Goal: Task Accomplishment & Management: Manage account settings

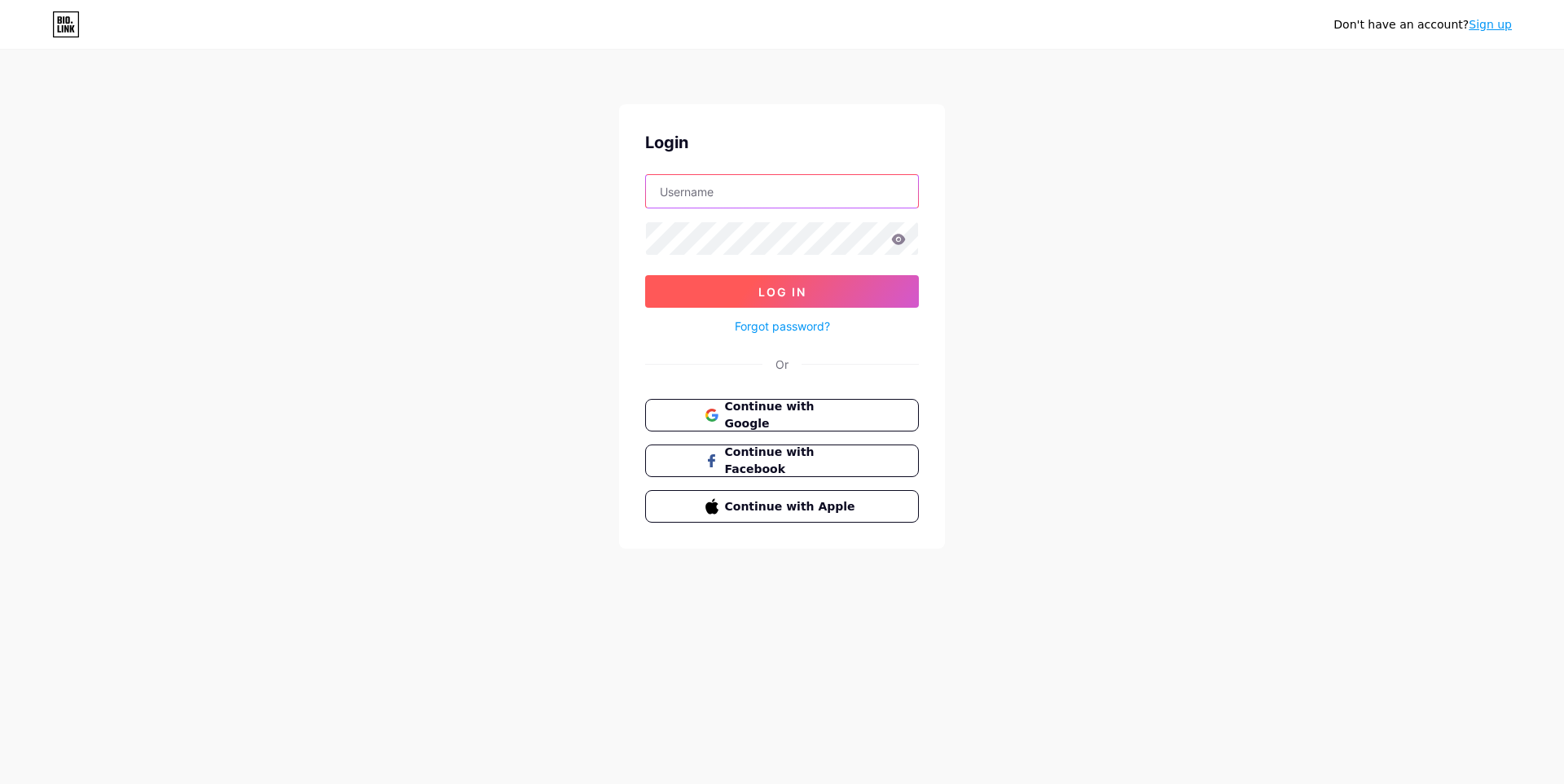
type input "[EMAIL_ADDRESS][DOMAIN_NAME]"
click at [856, 304] on button "Log In" at bounding box center [782, 292] width 274 height 33
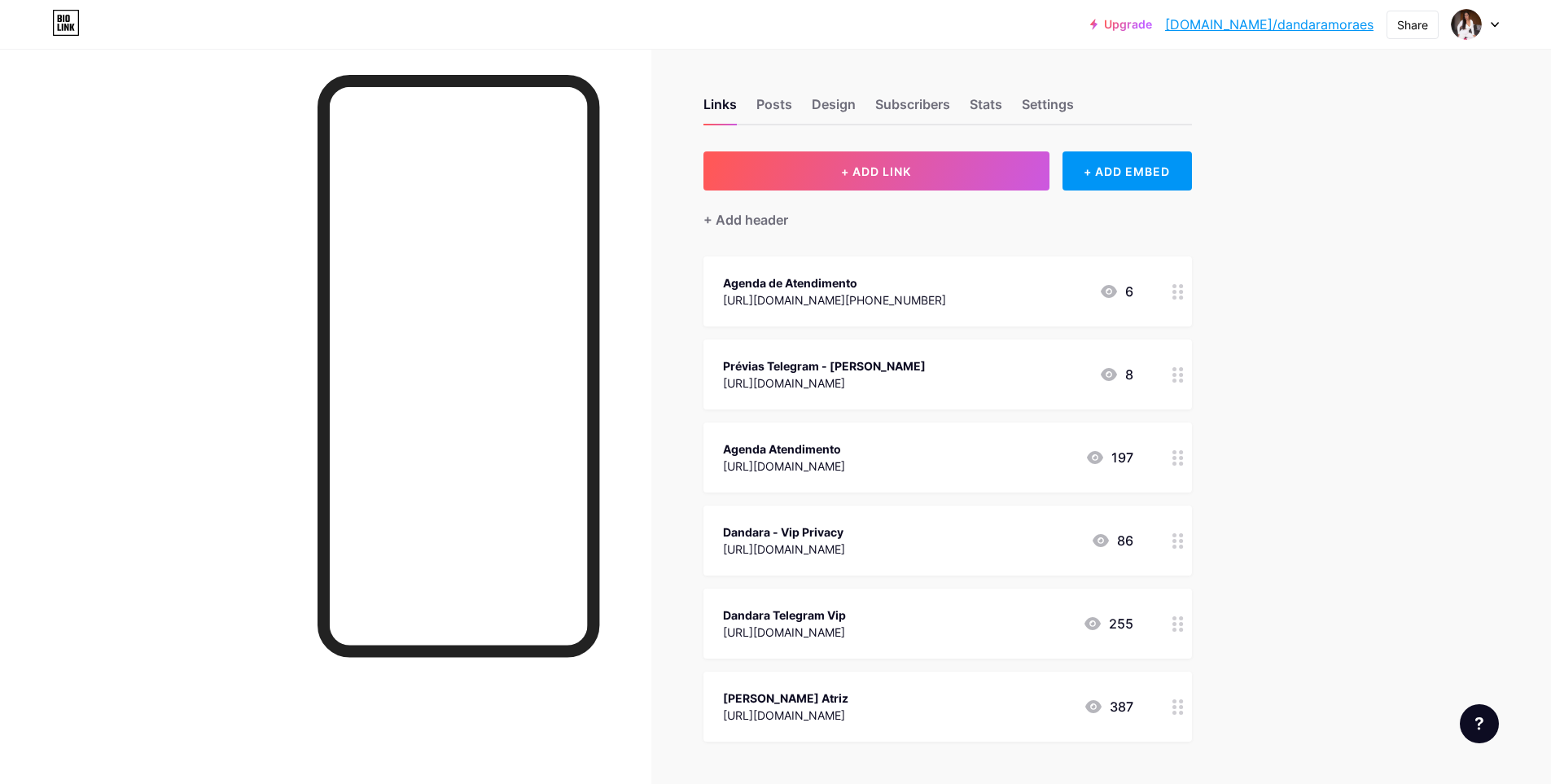
click at [855, 304] on div "[URL][DOMAIN_NAME][PHONE_NUMBER]" at bounding box center [834, 299] width 223 height 17
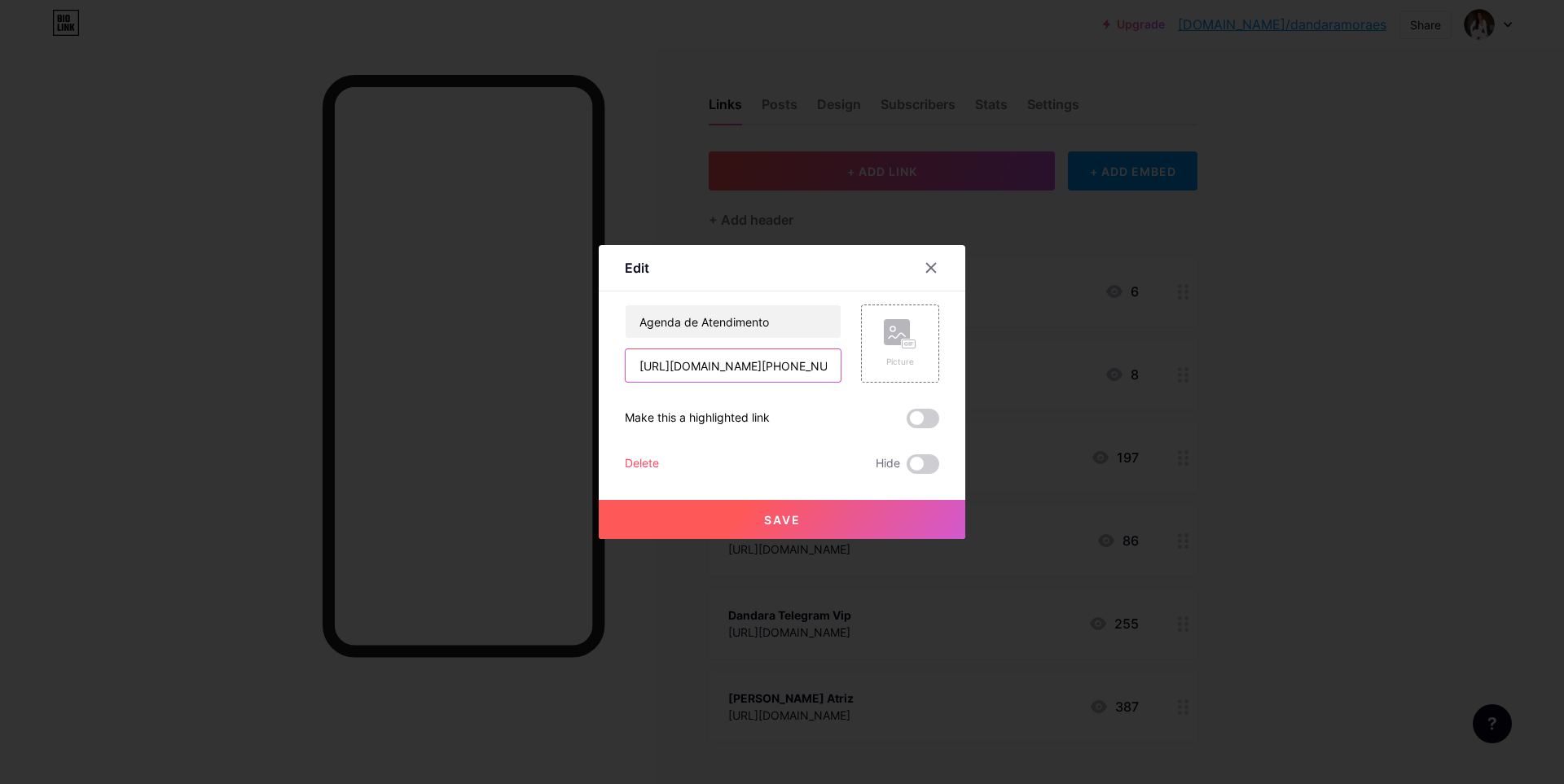
click at [780, 380] on input "[URL][DOMAIN_NAME][PHONE_NUMBER]" at bounding box center [733, 365] width 215 height 33
paste input "[URL][DOMAIN_NAME]"
type input "[URL][DOMAIN_NAME][PHONE_NUMBER][DOMAIN_NAME]"
click at [847, 523] on button "Save" at bounding box center [782, 519] width 366 height 39
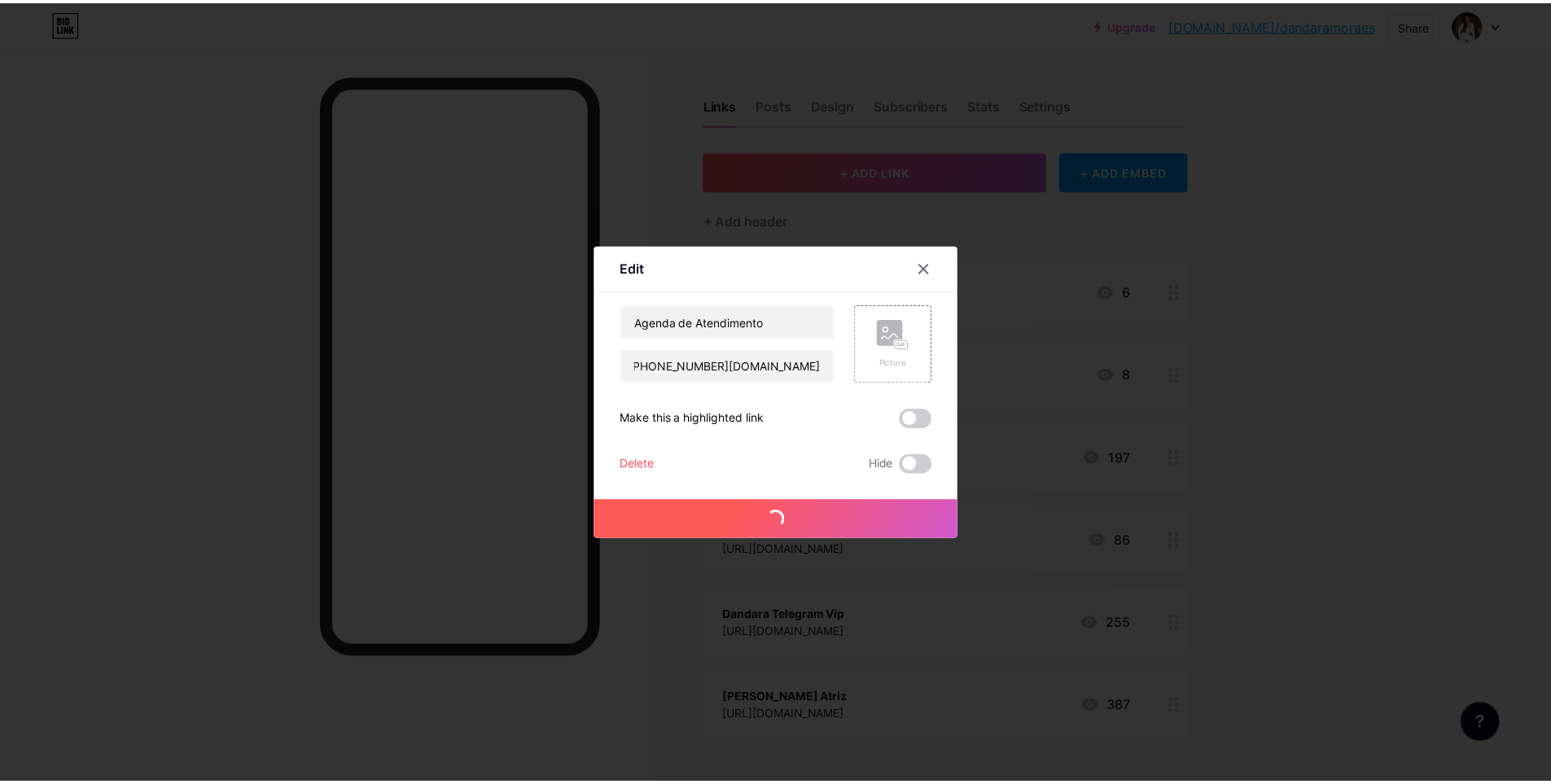
scroll to position [0, 0]
